Goal: Check status

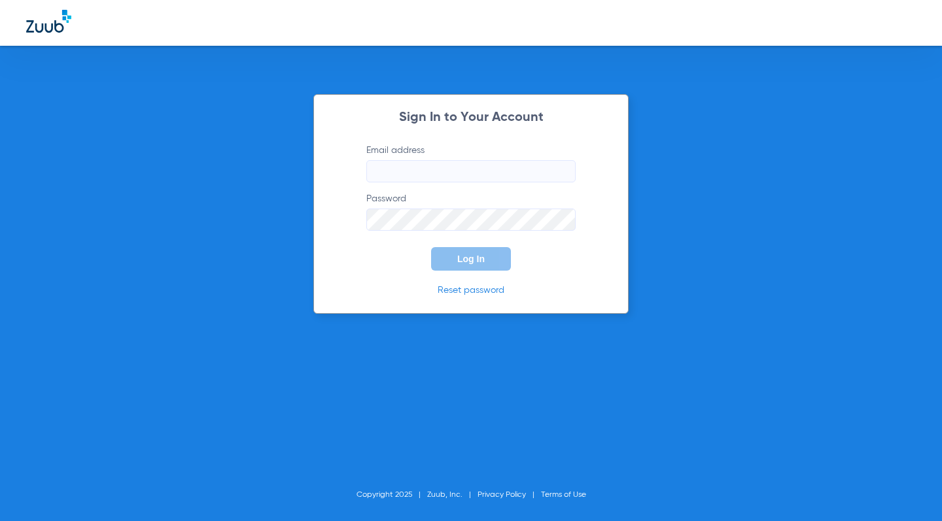
type input "[EMAIL_ADDRESS][DOMAIN_NAME]"
click at [459, 254] on span "Log In" at bounding box center [470, 259] width 27 height 10
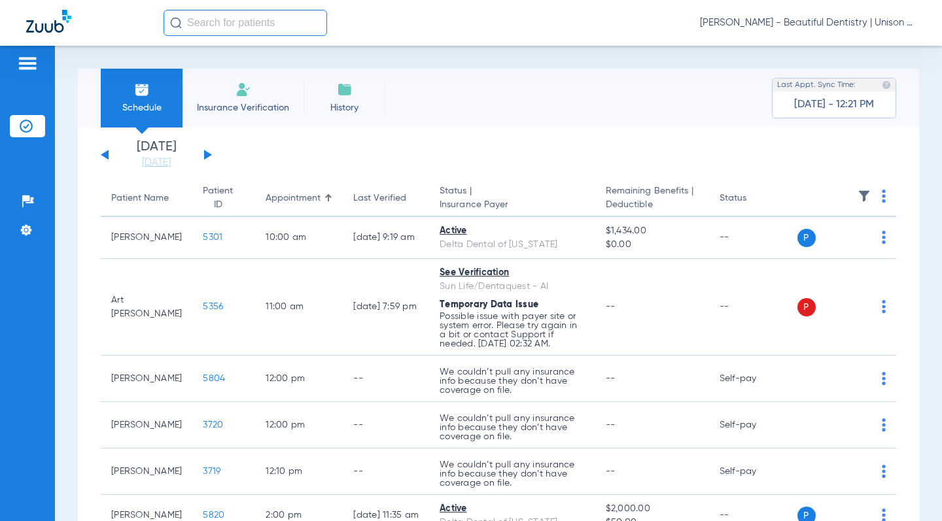
click at [260, 159] on app-single-date-navigator "[DATE] [DATE] [DATE] [DATE] [DATE] [DATE] [DATE] [DATE] [DATE] [DATE] [DATE] [D…" at bounding box center [498, 155] width 795 height 29
click at [209, 154] on button at bounding box center [208, 155] width 8 height 10
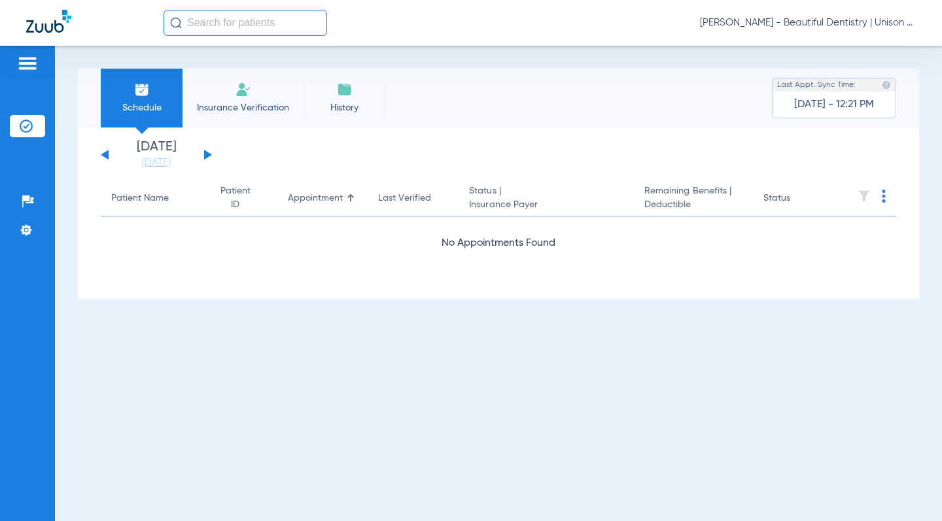
click at [109, 158] on div "[DATE] [DATE] [DATE] [DATE] [DATE] [DATE] [DATE] [DATE] [DATE] [DATE] [DATE] [D…" at bounding box center [156, 155] width 111 height 29
click at [103, 158] on div "[DATE] [DATE] [DATE] [DATE] [DATE] [DATE] [DATE] [DATE] [DATE] [DATE] [DATE] [D…" at bounding box center [156, 155] width 111 height 29
click at [204, 154] on button at bounding box center [208, 155] width 8 height 10
click at [205, 154] on button at bounding box center [208, 155] width 8 height 10
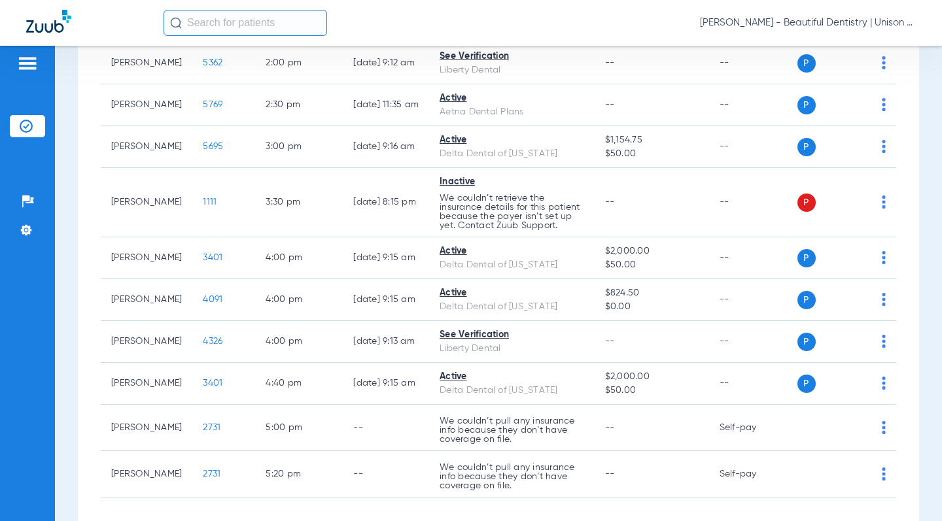
scroll to position [777, 0]
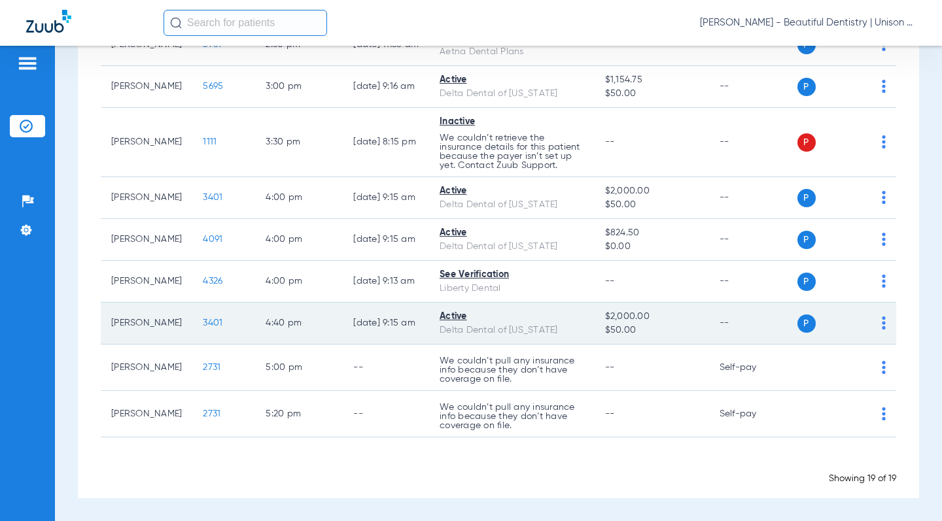
click at [203, 322] on span "3401" at bounding box center [213, 323] width 20 height 9
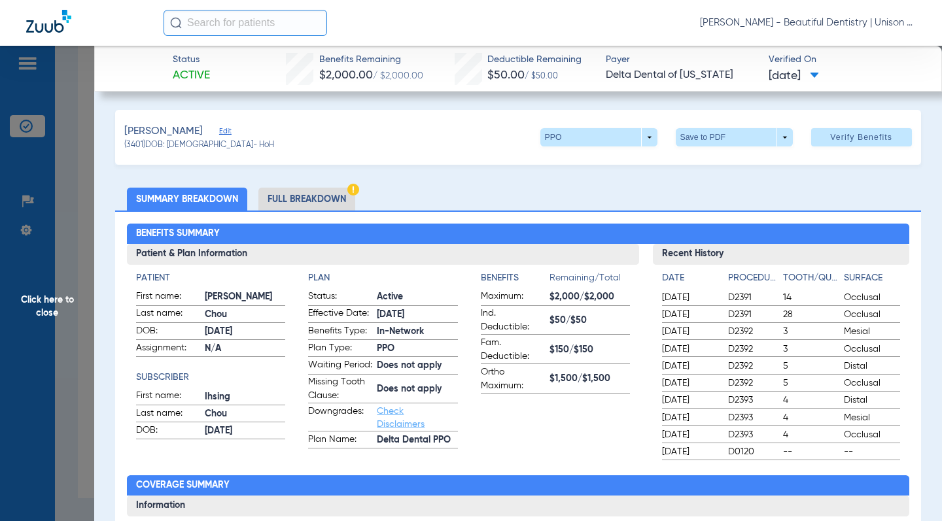
click at [442, 213] on div "Benefits Summary Patient & Plan Information Patient First name: [PERSON_NAME] L…" at bounding box center [517, 469] width 805 height 517
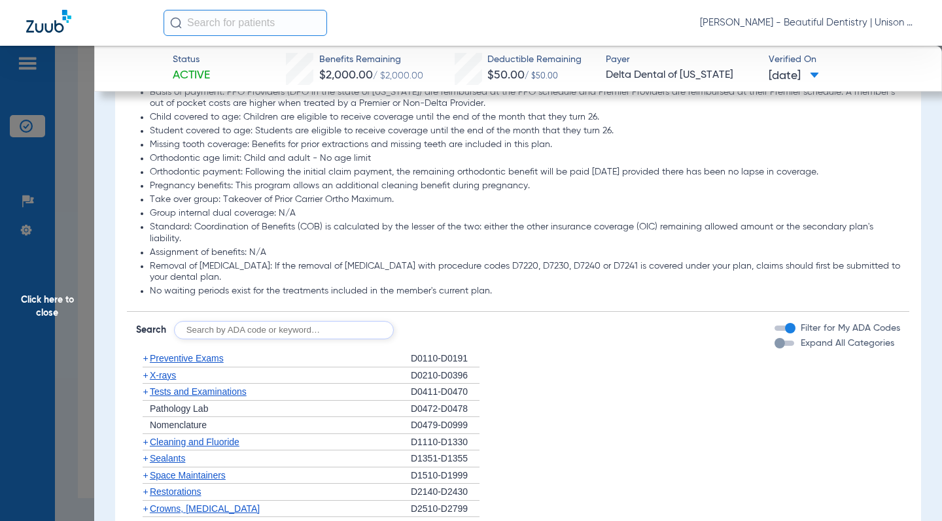
scroll to position [981, 0]
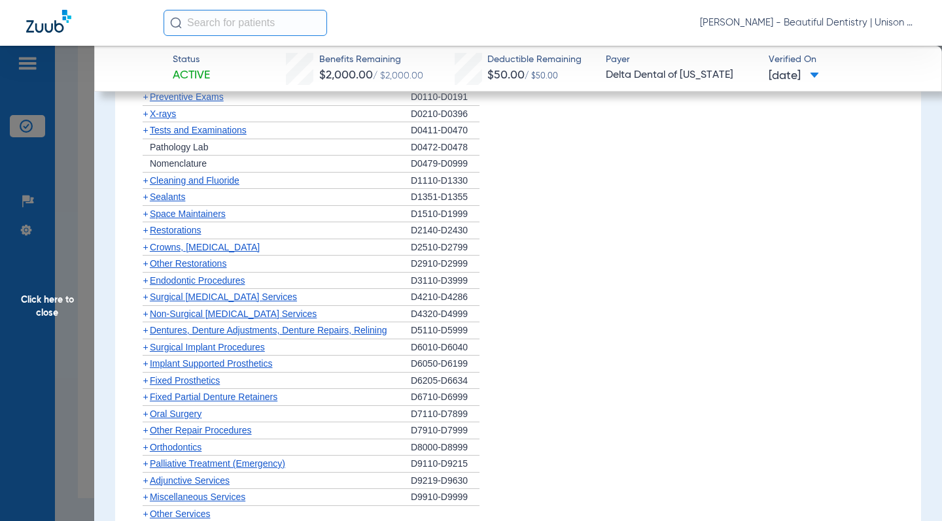
click at [587, 345] on li "+ Surgical Implant Procedures D6010-D6040" at bounding box center [518, 348] width 764 height 17
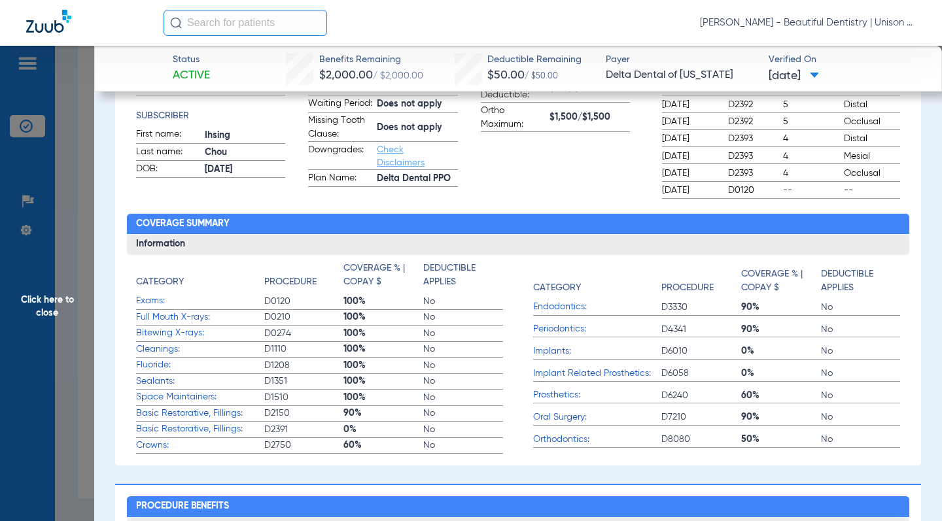
scroll to position [0, 0]
